Goal: Task Accomplishment & Management: Complete application form

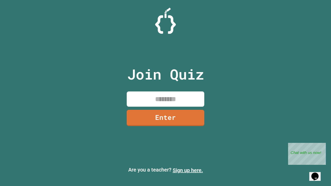
click at [188, 171] on link "Sign up here." at bounding box center [188, 170] width 30 height 6
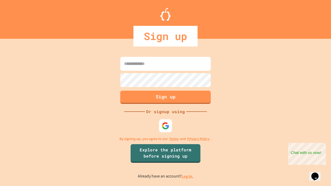
click at [188, 176] on link "Log in." at bounding box center [188, 176] width 12 height 5
